Goal: Task Accomplishment & Management: Complete application form

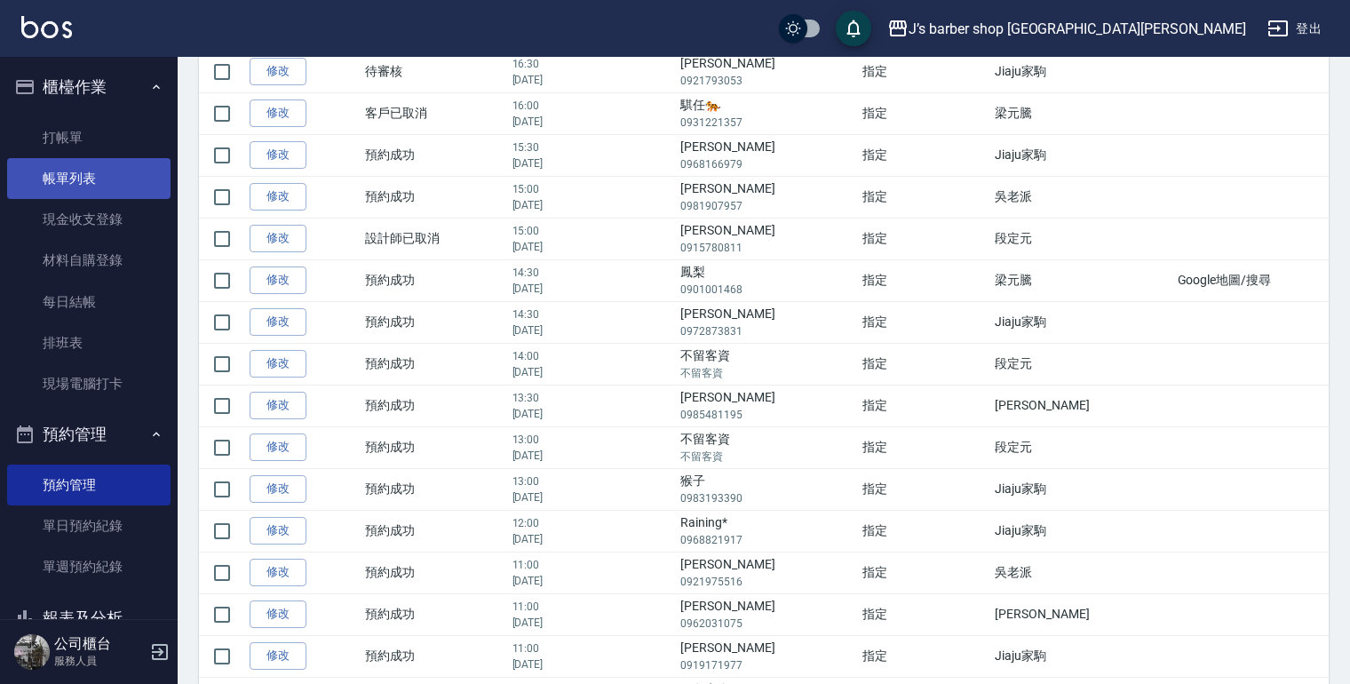
scroll to position [114, 0]
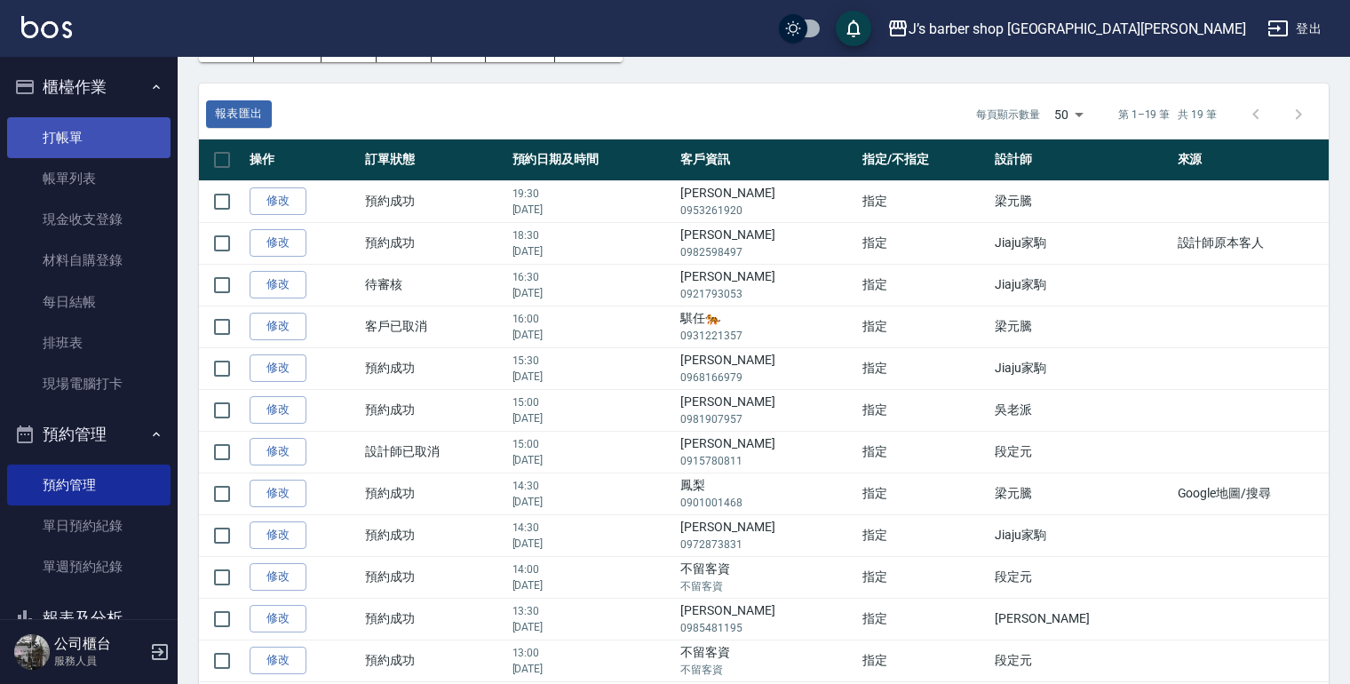
click at [118, 149] on link "打帳單" at bounding box center [88, 137] width 163 height 41
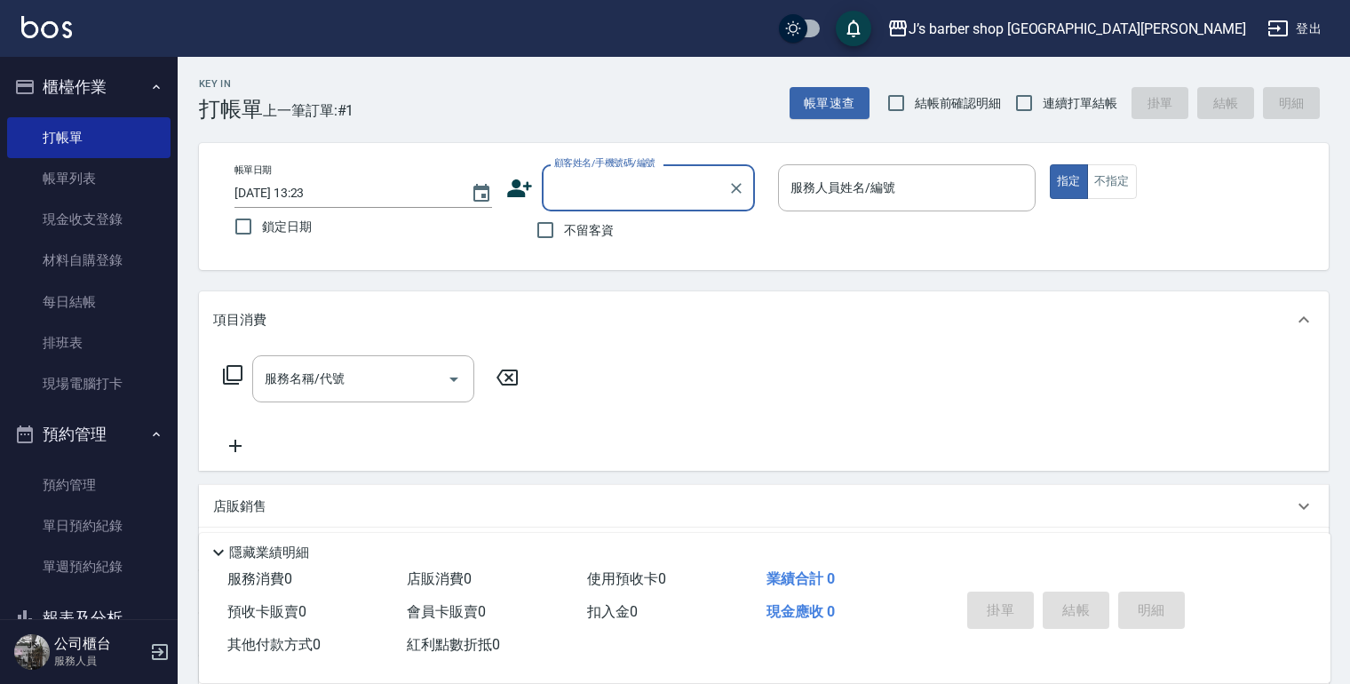
click at [618, 195] on input "顧客姓名/手機號碼/編號" at bounding box center [635, 187] width 170 height 31
type input "c"
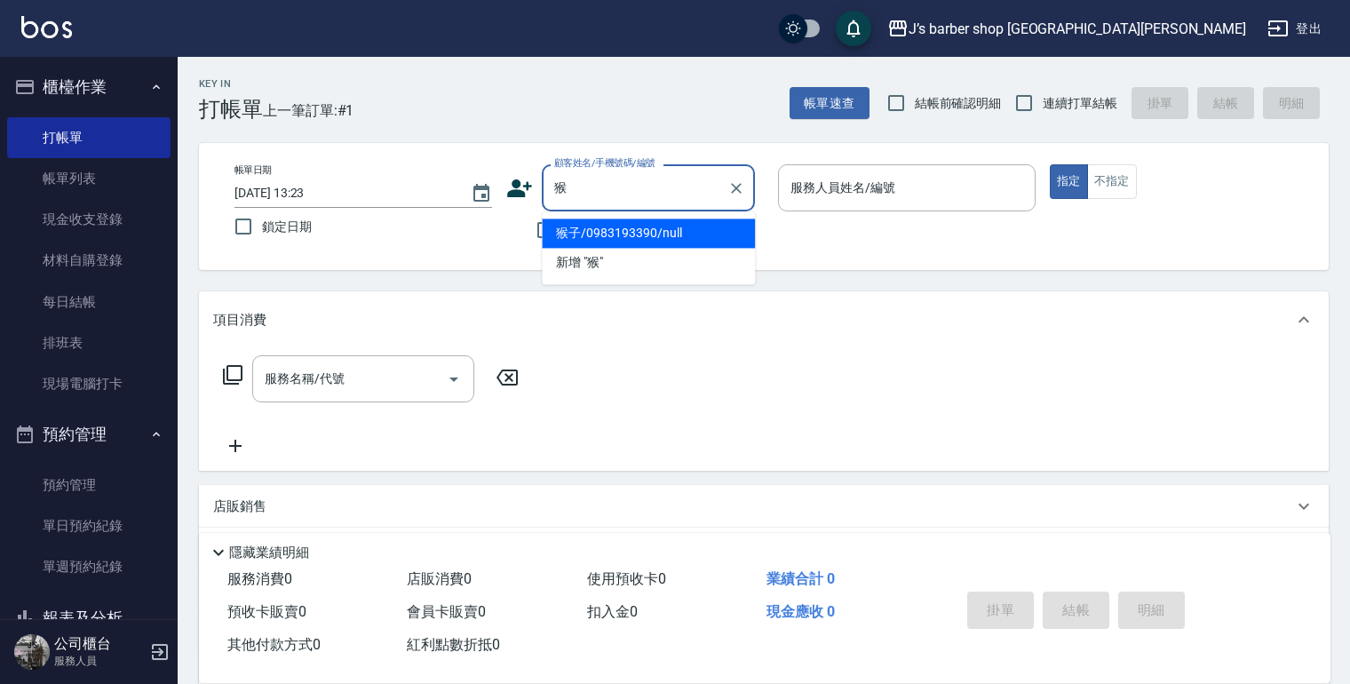
click at [617, 235] on li "猴子/0983193390/null" at bounding box center [648, 232] width 213 height 29
type input "猴子/0983193390/null"
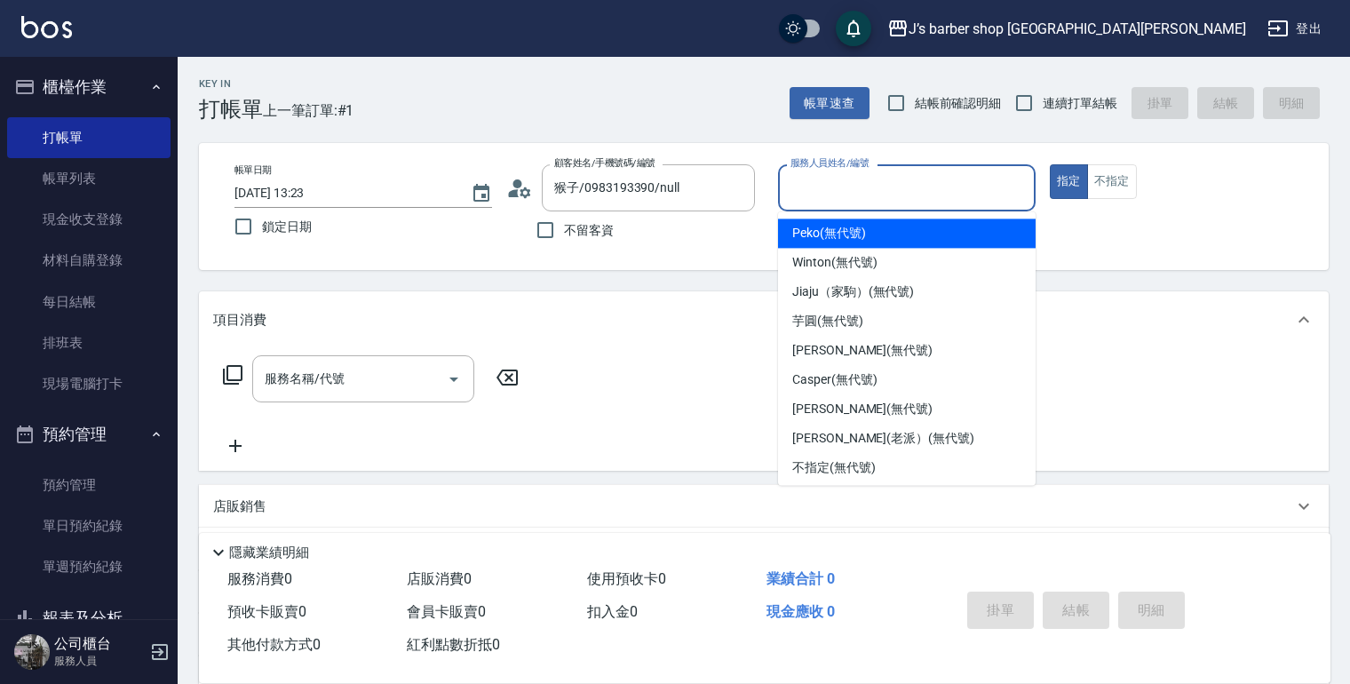
click at [792, 178] on input "服務人員姓名/編號" at bounding box center [907, 187] width 242 height 31
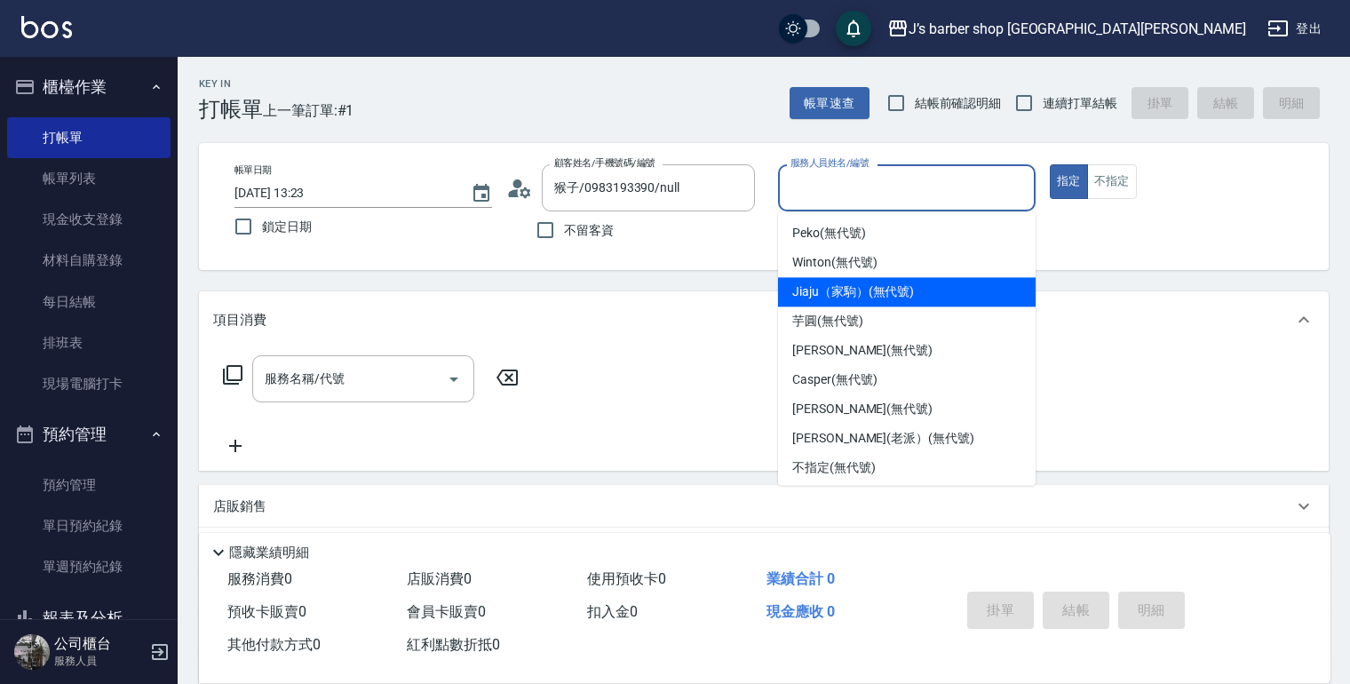
drag, startPoint x: 860, startPoint y: 300, endPoint x: 805, endPoint y: 311, distance: 55.2
click at [860, 299] on span "Jiaju（家駒） (無代號)" at bounding box center [853, 291] width 122 height 19
type input "Jiaju（家駒）(無代號)"
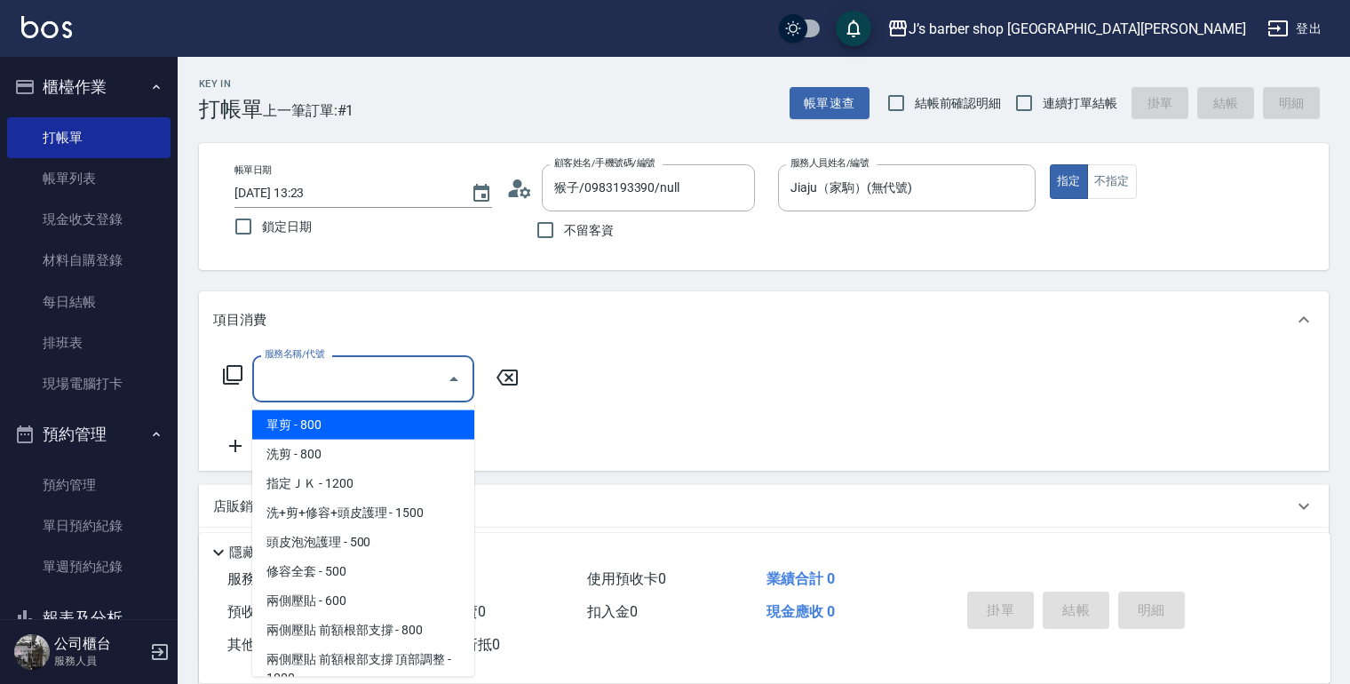
click at [410, 384] on input "服務名稱/代號" at bounding box center [349, 378] width 179 height 31
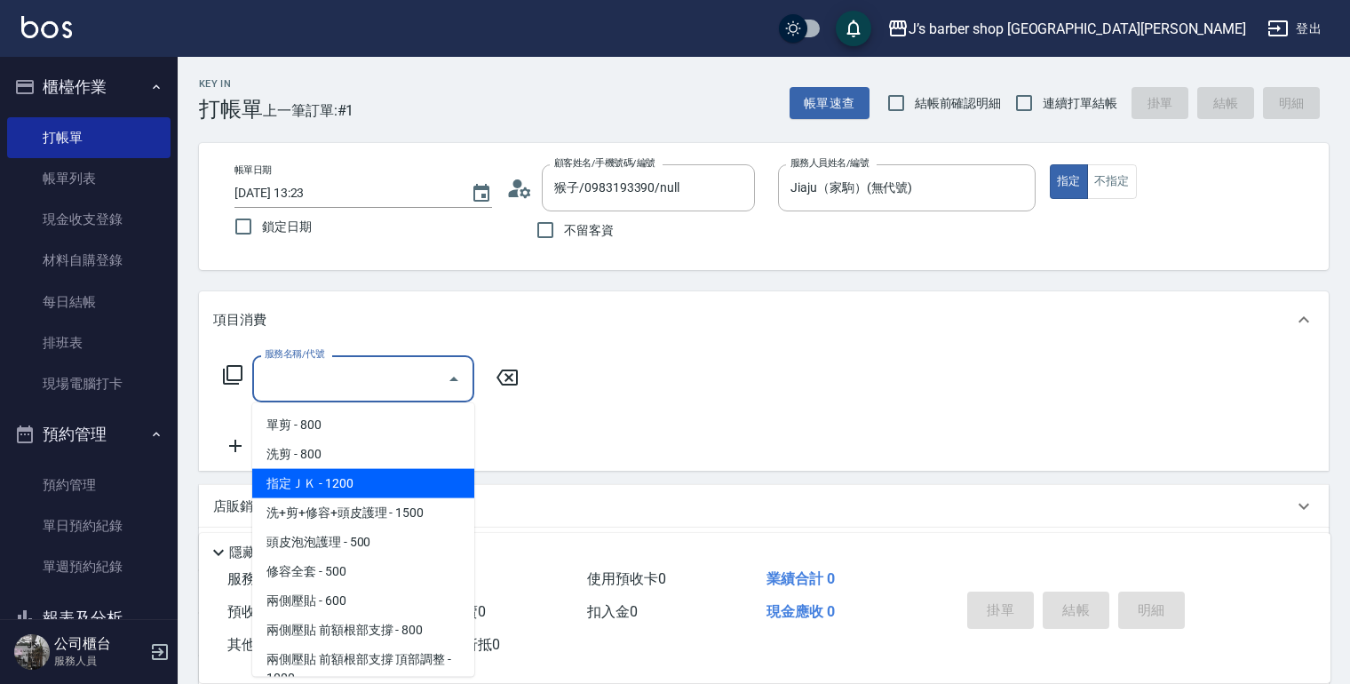
click at [398, 475] on span "指定ＪＫ - 1200" at bounding box center [363, 483] width 222 height 29
type input "指定ＪＫ(102)"
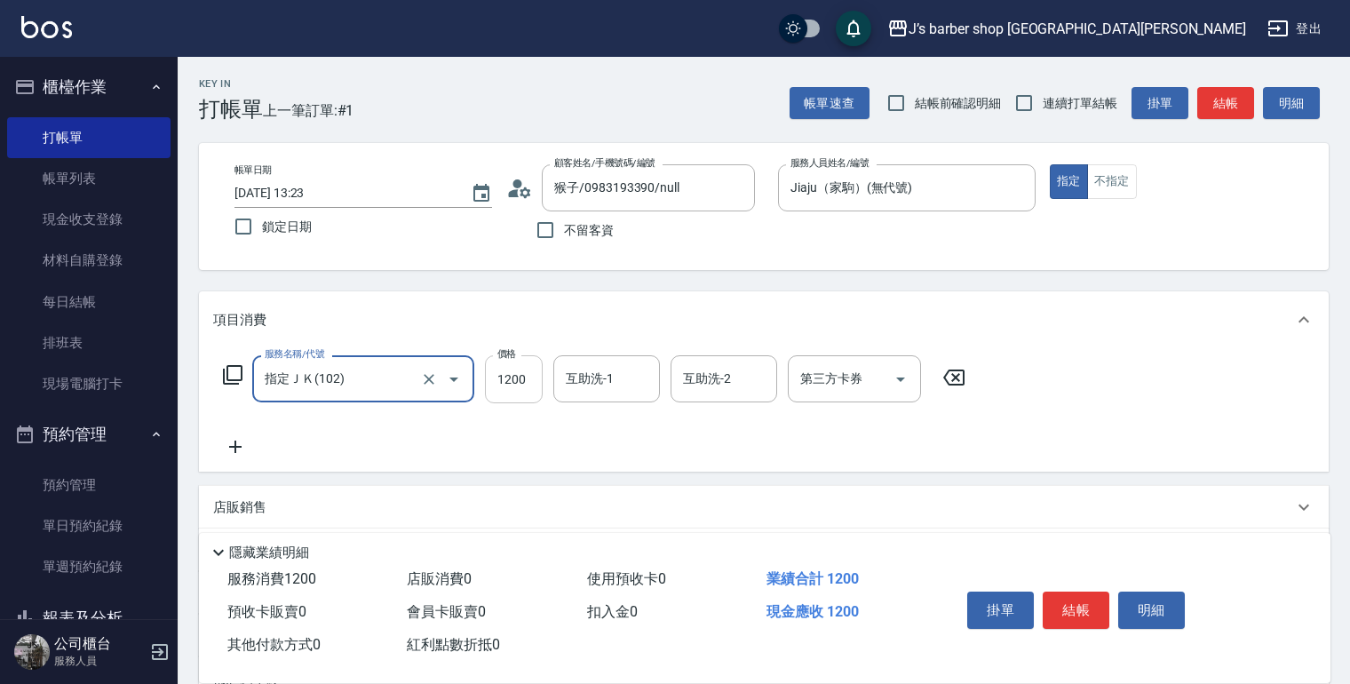
click at [501, 392] on input "1200" at bounding box center [514, 379] width 58 height 48
click at [636, 396] on div "互助洗-1" at bounding box center [606, 378] width 107 height 47
type input "1000"
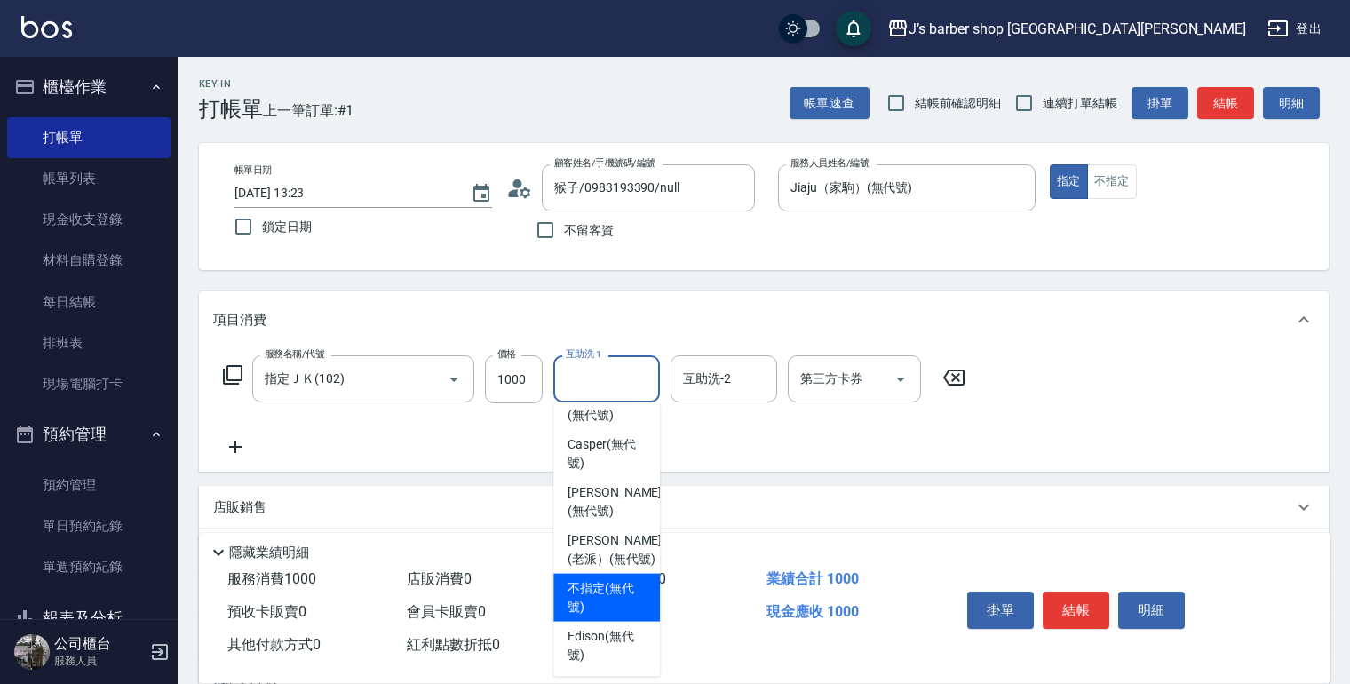
scroll to position [238, 0]
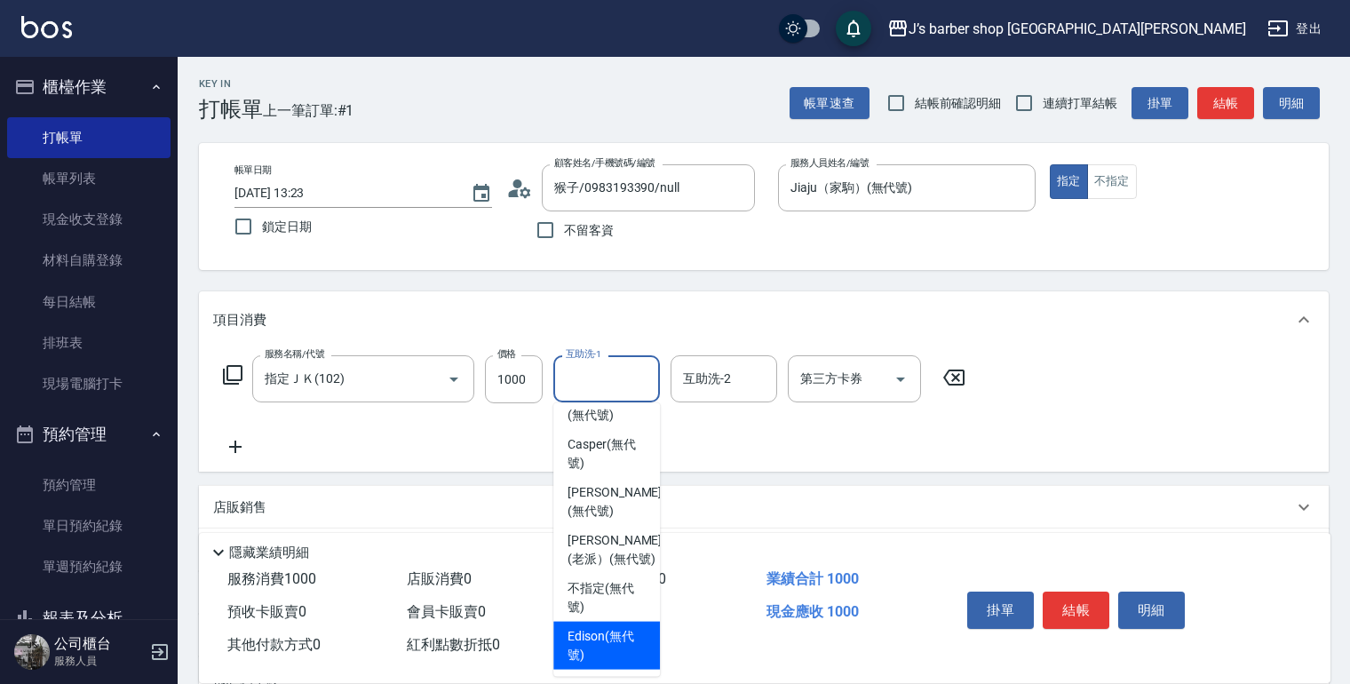
click at [617, 639] on span "Edison (無代號)" at bounding box center [606, 645] width 78 height 37
type input "Edison(無代號)"
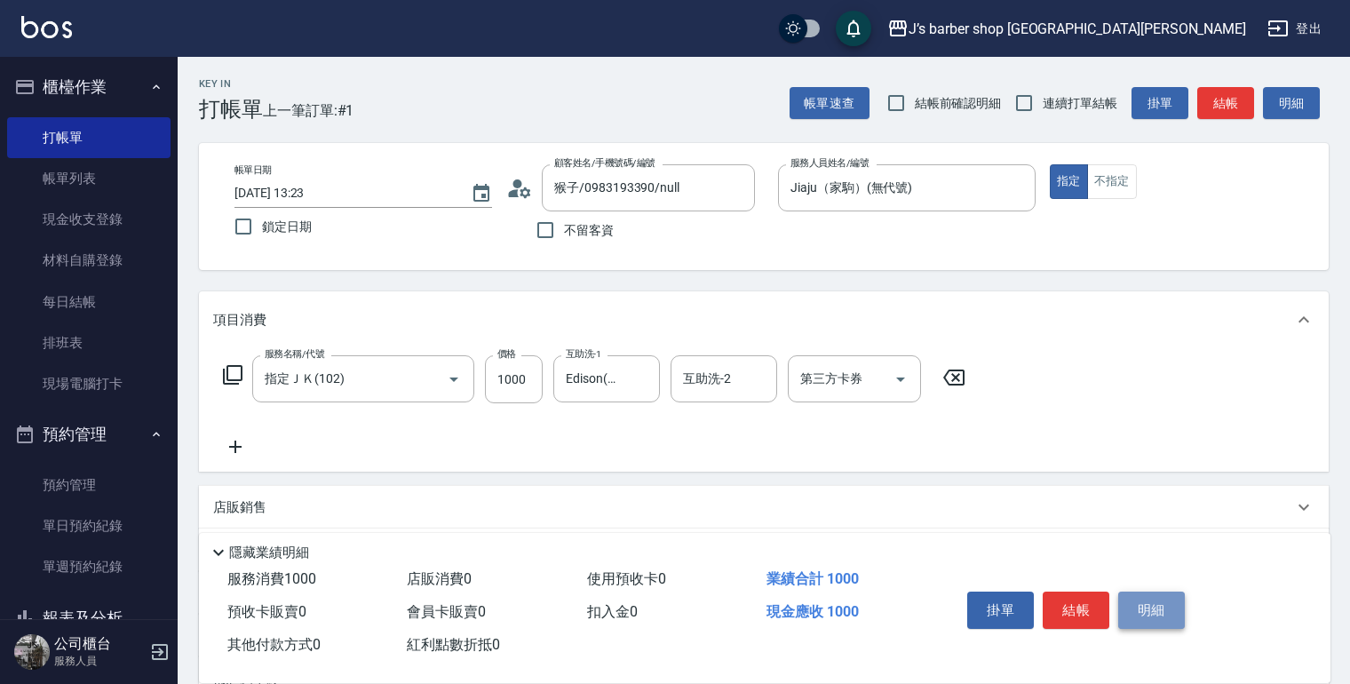
click at [1118, 606] on button "明細" at bounding box center [1151, 609] width 67 height 37
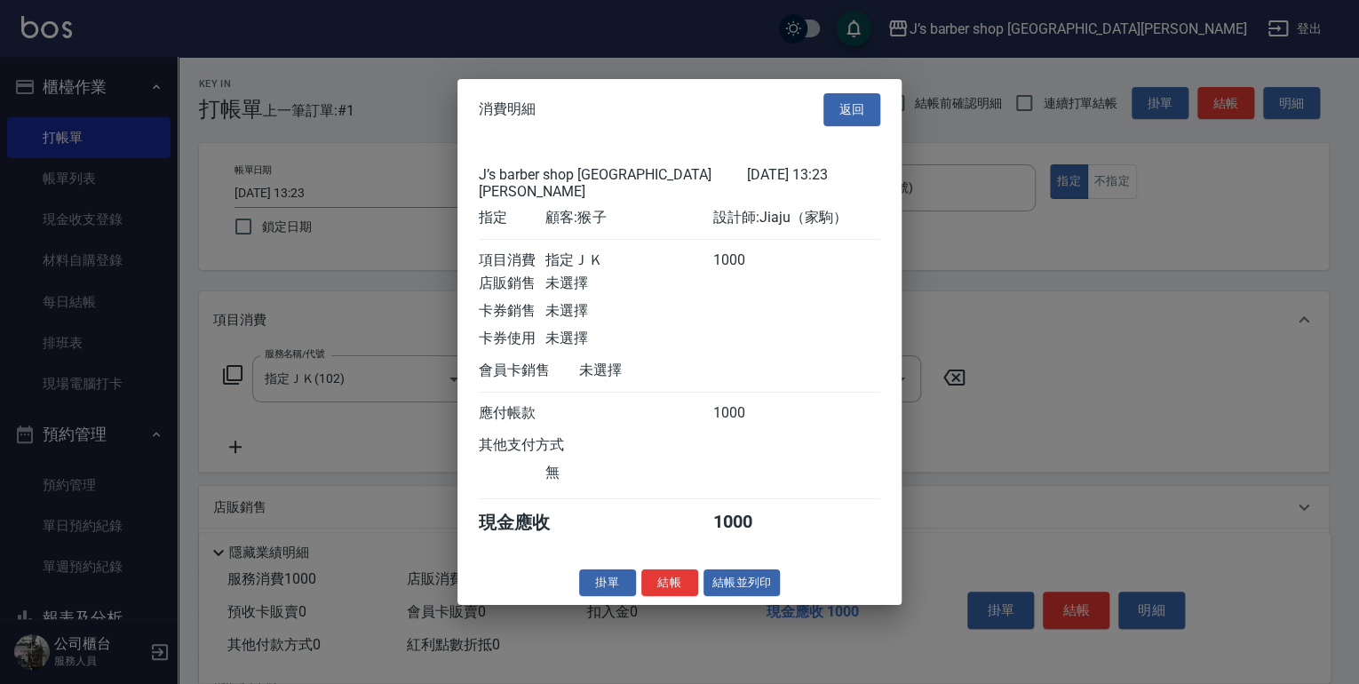
click at [1020, 475] on div at bounding box center [679, 342] width 1359 height 684
click at [674, 589] on button "結帳" at bounding box center [669, 582] width 57 height 28
